Goal: Task Accomplishment & Management: Manage account settings

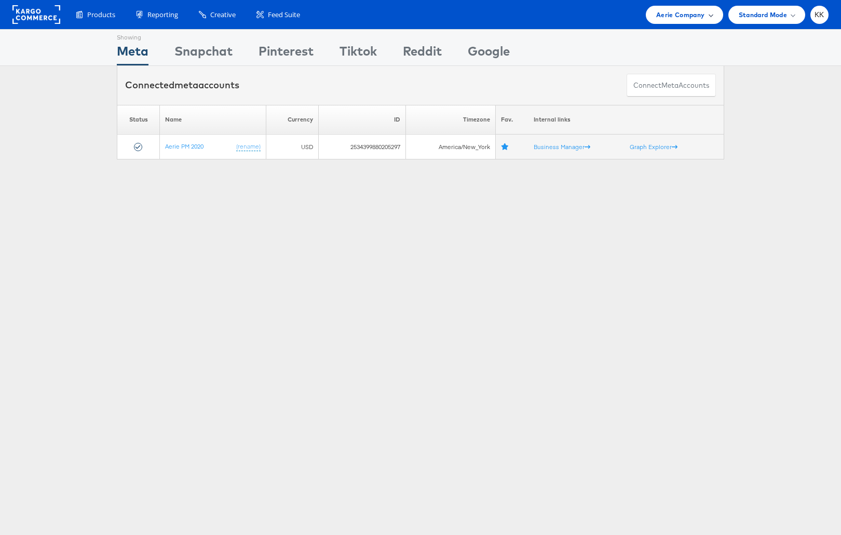
click at [673, 17] on span "Aerie Company" at bounding box center [680, 14] width 48 height 11
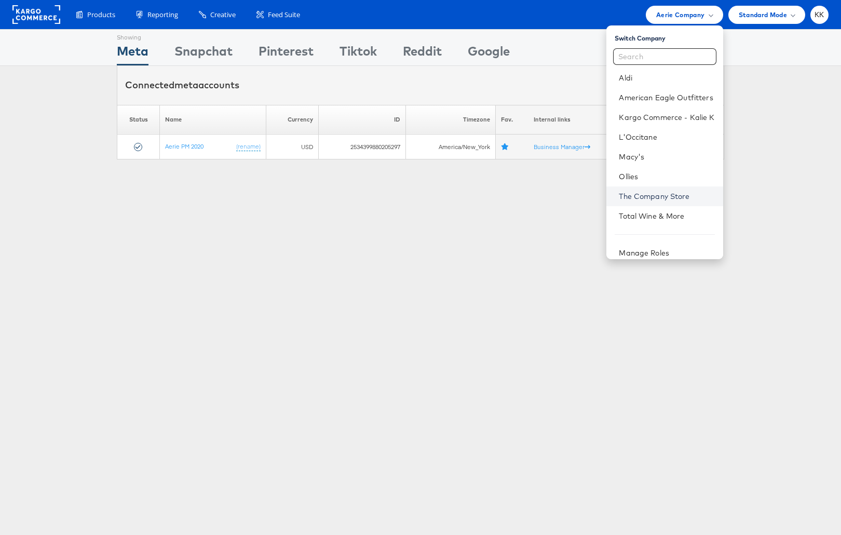
click at [666, 197] on link "The Company Store" at bounding box center [666, 196] width 95 height 10
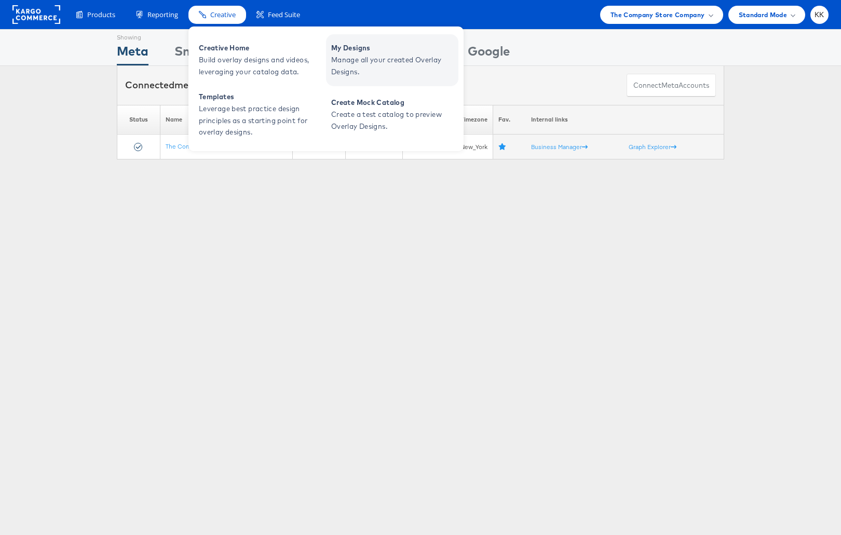
click at [399, 54] on span "Manage all your created Overlay Designs." at bounding box center [393, 66] width 125 height 24
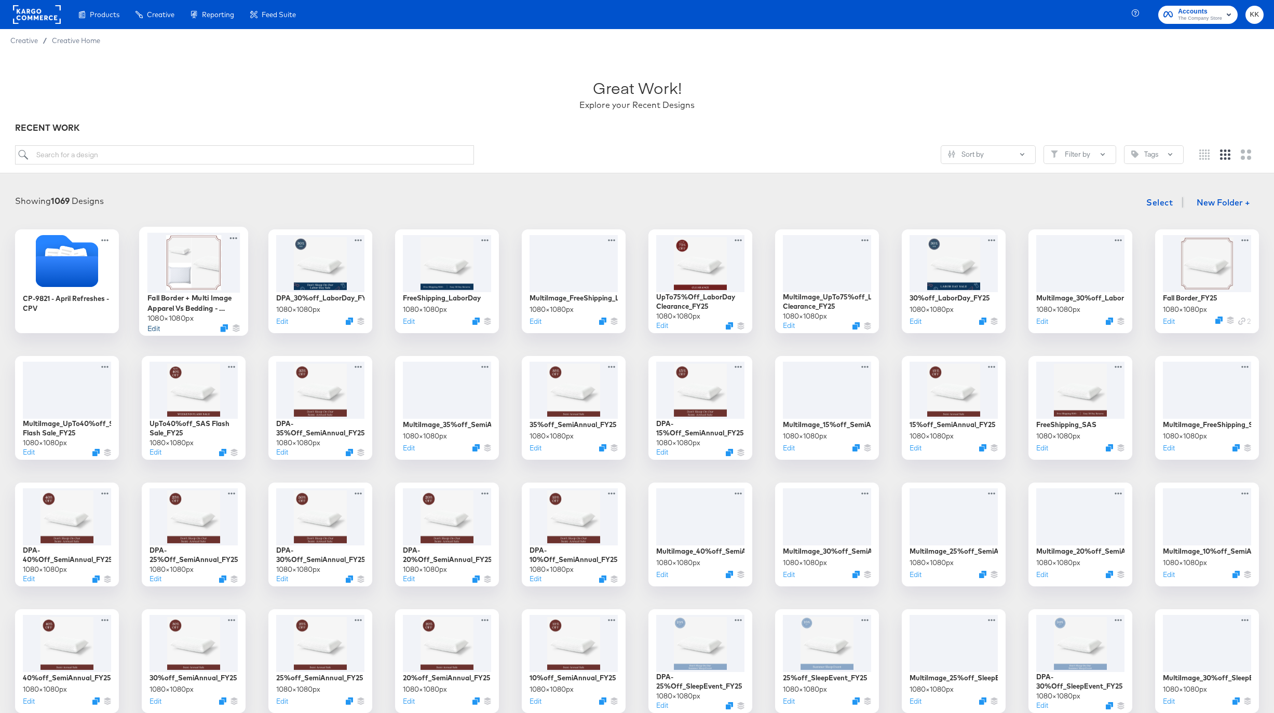
click at [156, 330] on button "Edit" at bounding box center [153, 328] width 12 height 10
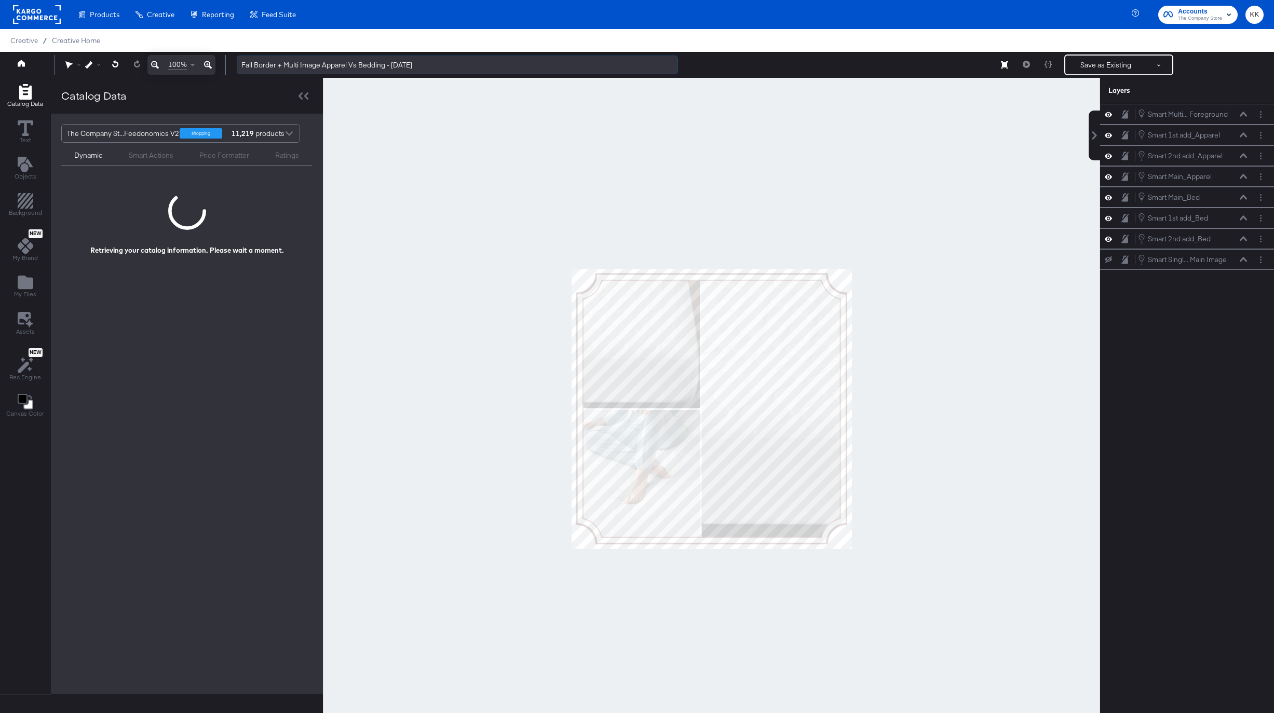
click at [425, 64] on input "Fall Border + Multi Image Apparel Vs Bedding - [DATE]" at bounding box center [457, 65] width 441 height 19
drag, startPoint x: 464, startPoint y: 64, endPoint x: 412, endPoint y: 64, distance: 51.9
click at [412, 64] on input "Fall Border + Multi Image Apparel Vs Bedding - August 27th 2025" at bounding box center [457, 65] width 441 height 19
click at [413, 64] on input "Fall Border + Multi Image Apparel Vs Bedding" at bounding box center [457, 65] width 441 height 19
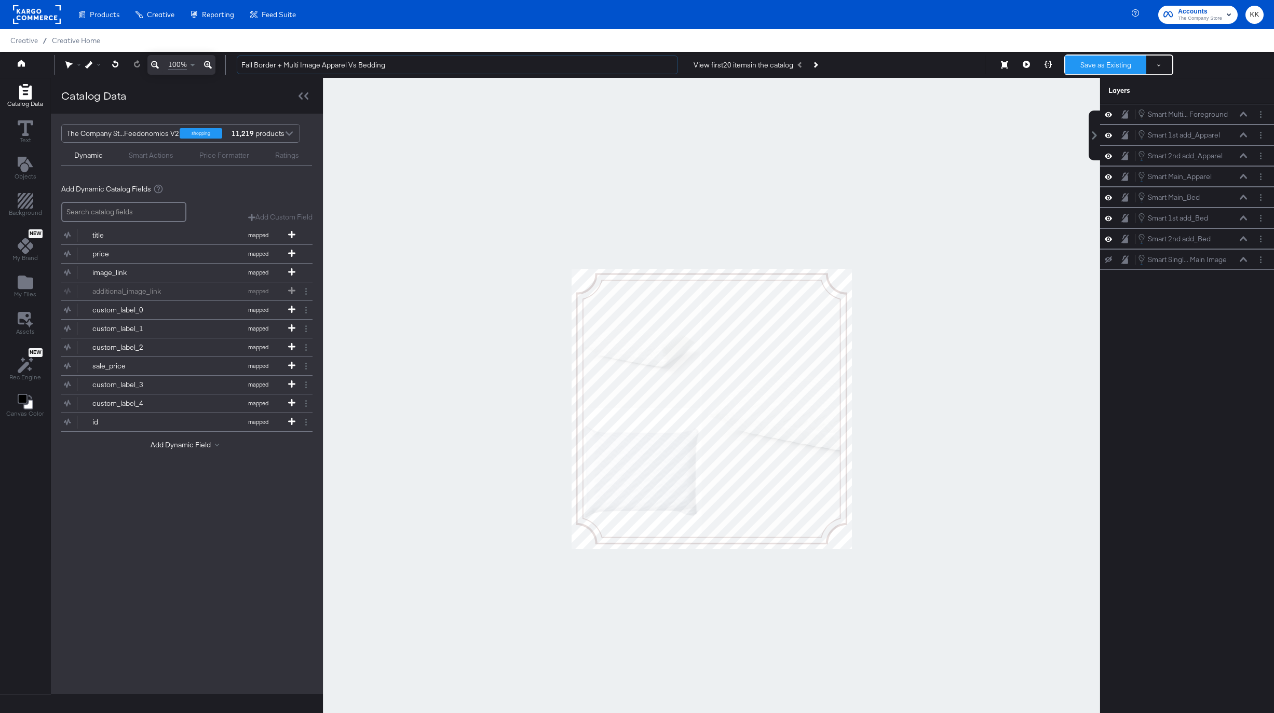
type input "Fall Border + Multi Image Apparel Vs Bedding"
click at [1092, 67] on button "Save as Existing" at bounding box center [1105, 65] width 81 height 19
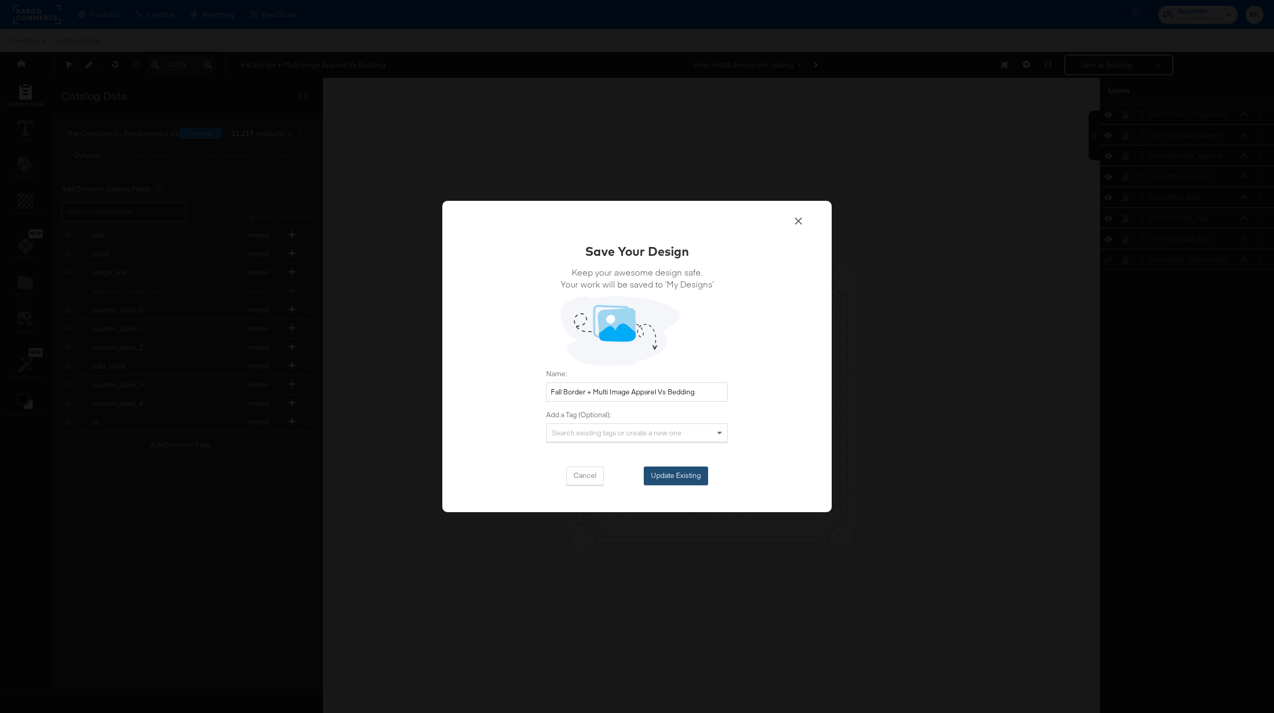
click at [652, 472] on button "Update Existing" at bounding box center [676, 476] width 64 height 19
